Goal: Navigation & Orientation: Go to known website

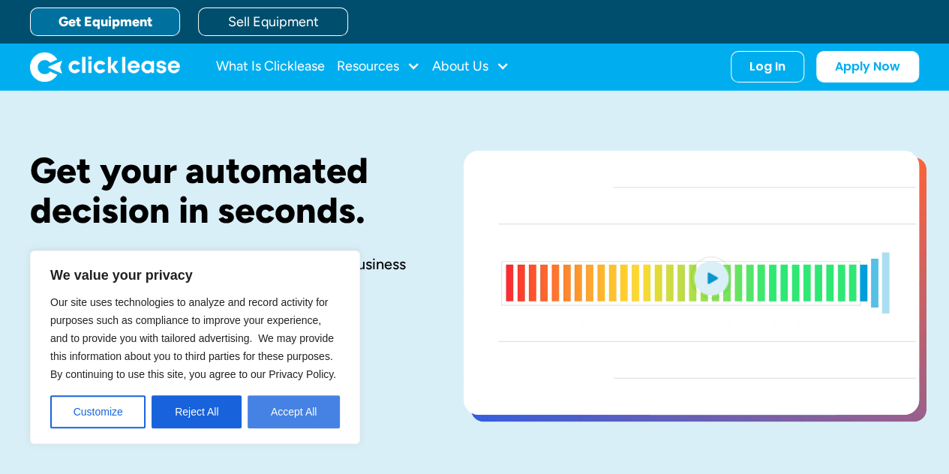
click at [281, 410] on button "Accept All" at bounding box center [294, 411] width 92 height 33
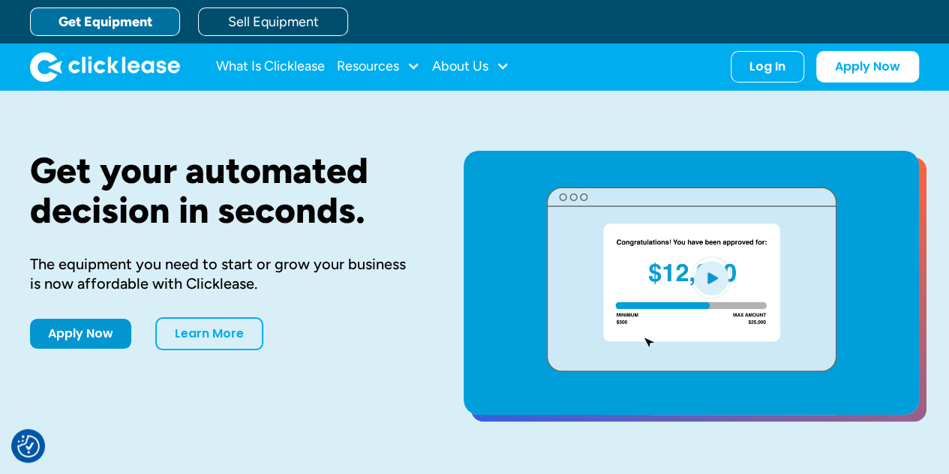
click at [281, 410] on div "Get your automated decision in seconds. The equipment you need to start or grow…" at bounding box center [223, 285] width 386 height 268
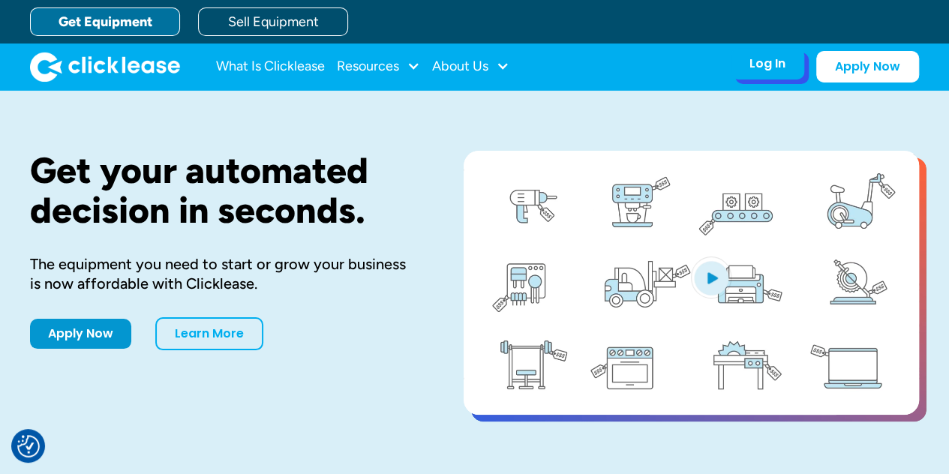
click at [783, 70] on div "Log In" at bounding box center [768, 63] width 36 height 15
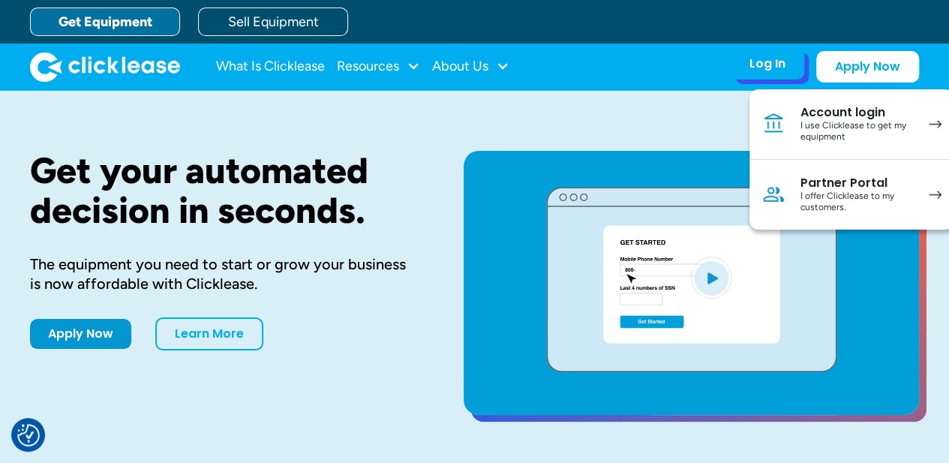
click at [927, 140] on link "Account login I use Clicklease to get my equipment" at bounding box center [852, 124] width 204 height 71
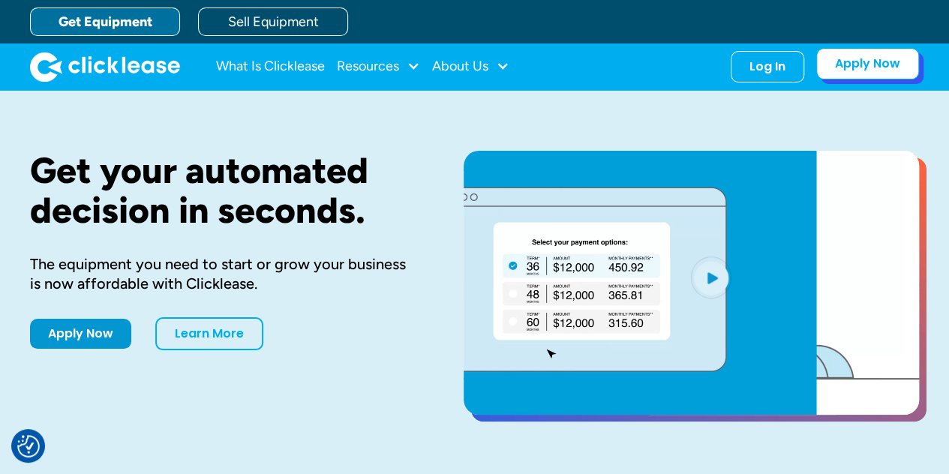
click at [872, 74] on link "Apply Now" at bounding box center [867, 64] width 103 height 32
